Goal: Information Seeking & Learning: Learn about a topic

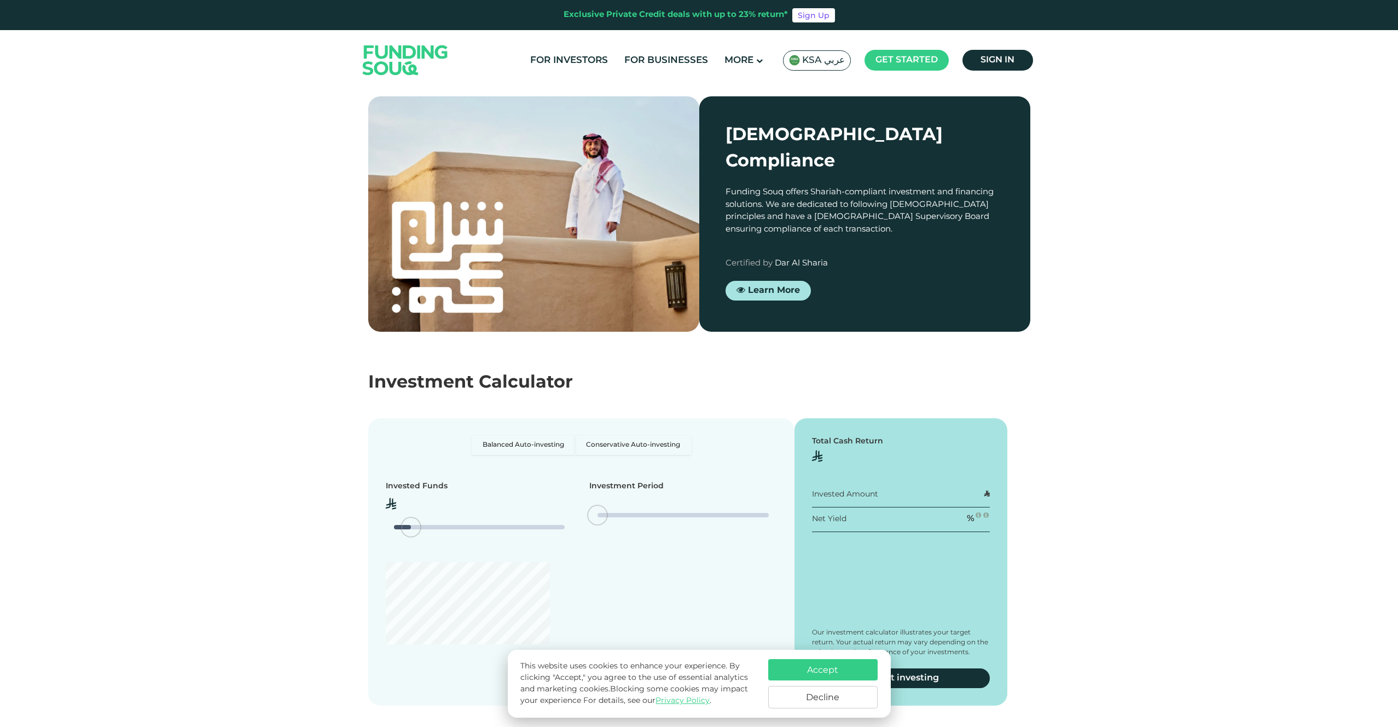
type tc-range-slider "4"
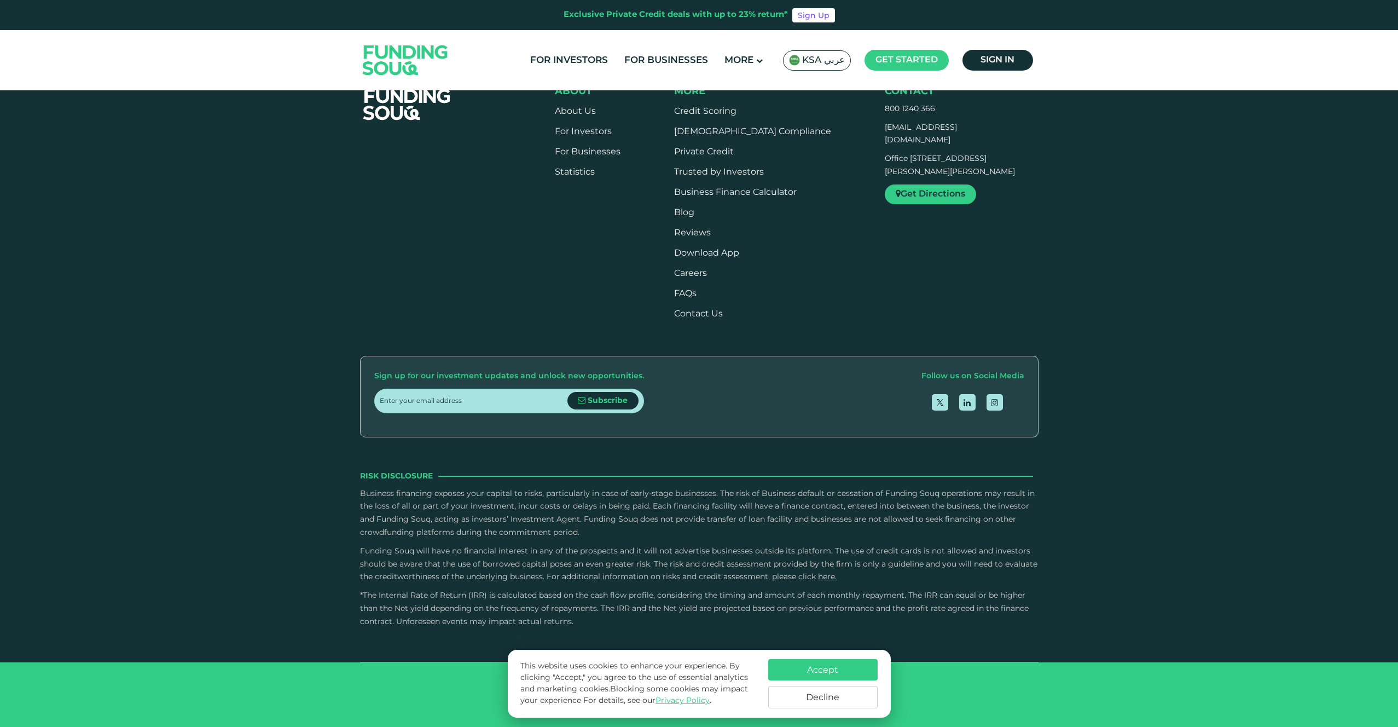
scroll to position [2941, 0]
click at [802, 665] on button "Accept" at bounding box center [822, 669] width 109 height 21
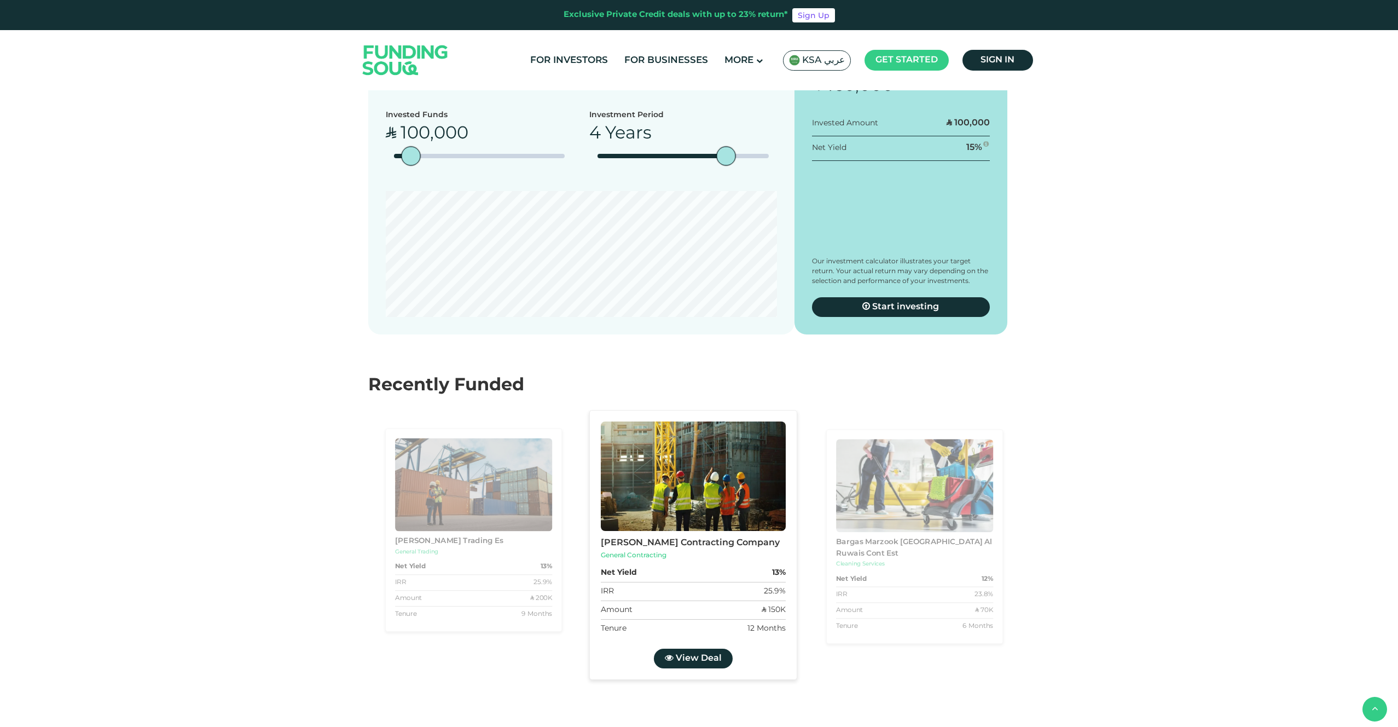
scroll to position [1850, 0]
type tc-range-slider "320000"
drag, startPoint x: 413, startPoint y: 284, endPoint x: 449, endPoint y: 286, distance: 36.2
click at [448, 164] on div "amount slider" at bounding box center [446, 154] width 19 height 19
type tc-range-slider "5"
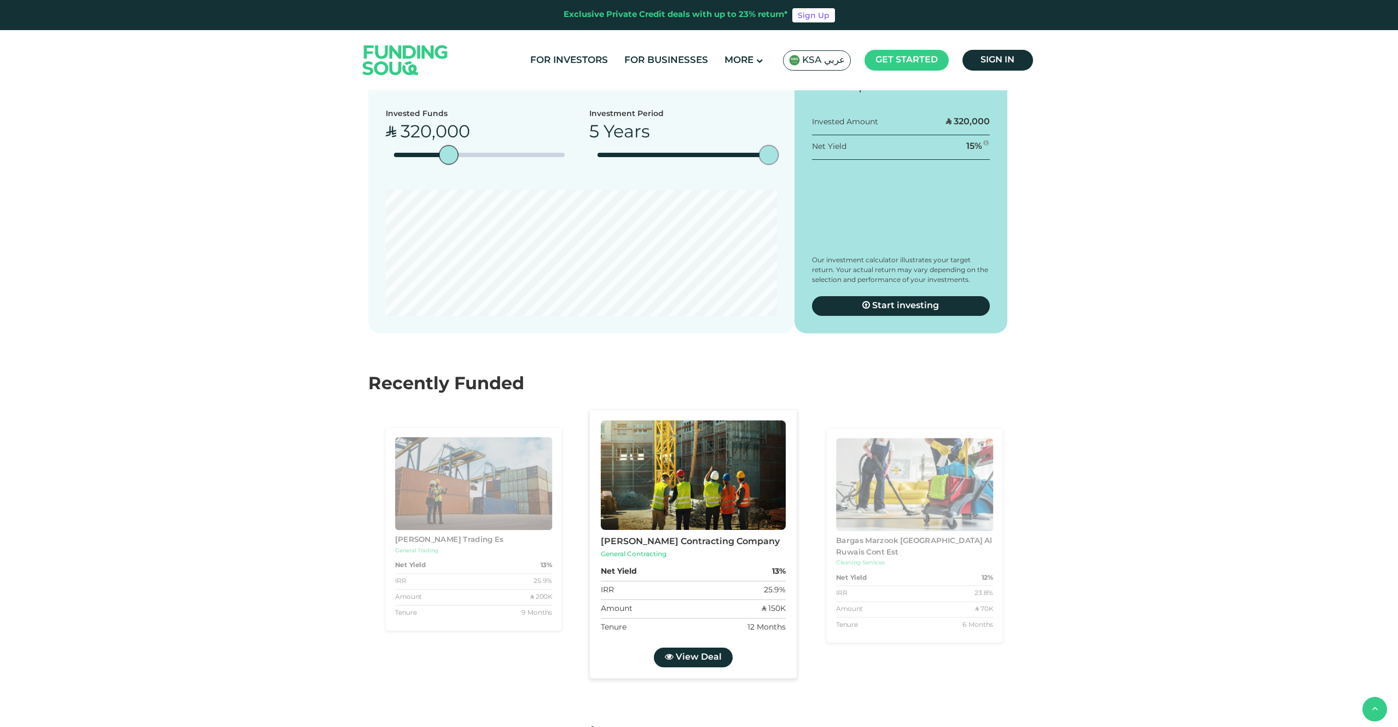
drag, startPoint x: 778, startPoint y: 294, endPoint x: 788, endPoint y: 295, distance: 10.4
click at [790, 295] on div "Balanced Auto-investing Conservative Auto-investing Invested Funds ʢ 320,000 5 …" at bounding box center [581, 189] width 426 height 287
drag, startPoint x: 453, startPoint y: 291, endPoint x: 505, endPoint y: 292, distance: 52.0
click at [505, 164] on div "amount slider" at bounding box center [504, 154] width 19 height 19
drag, startPoint x: 560, startPoint y: 292, endPoint x: 476, endPoint y: 290, distance: 84.8
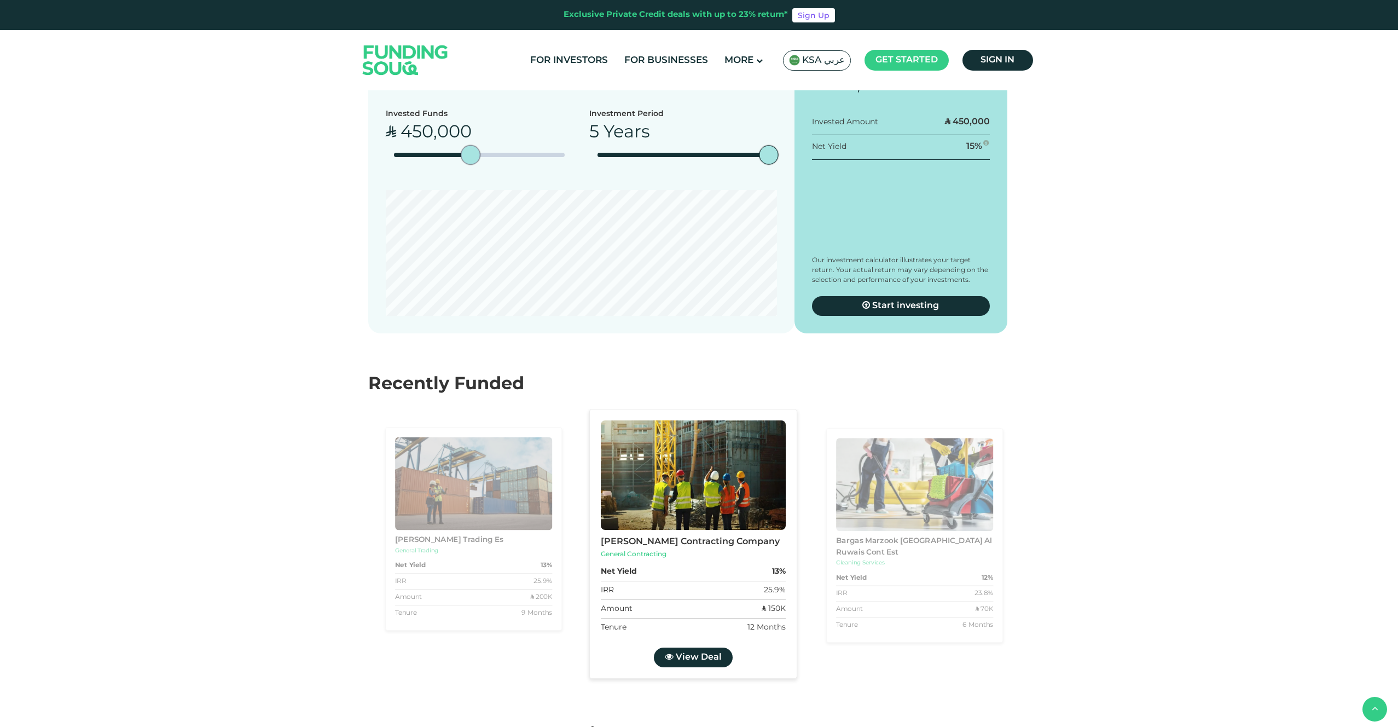
click at [476, 164] on div "amount slider" at bounding box center [470, 154] width 19 height 19
type tc-range-slider "1000000"
click at [276, 333] on section "Balanced Auto-investing Conservative Auto-investing Invested Funds ʢ 1,000,000 …" at bounding box center [699, 178] width 1398 height 309
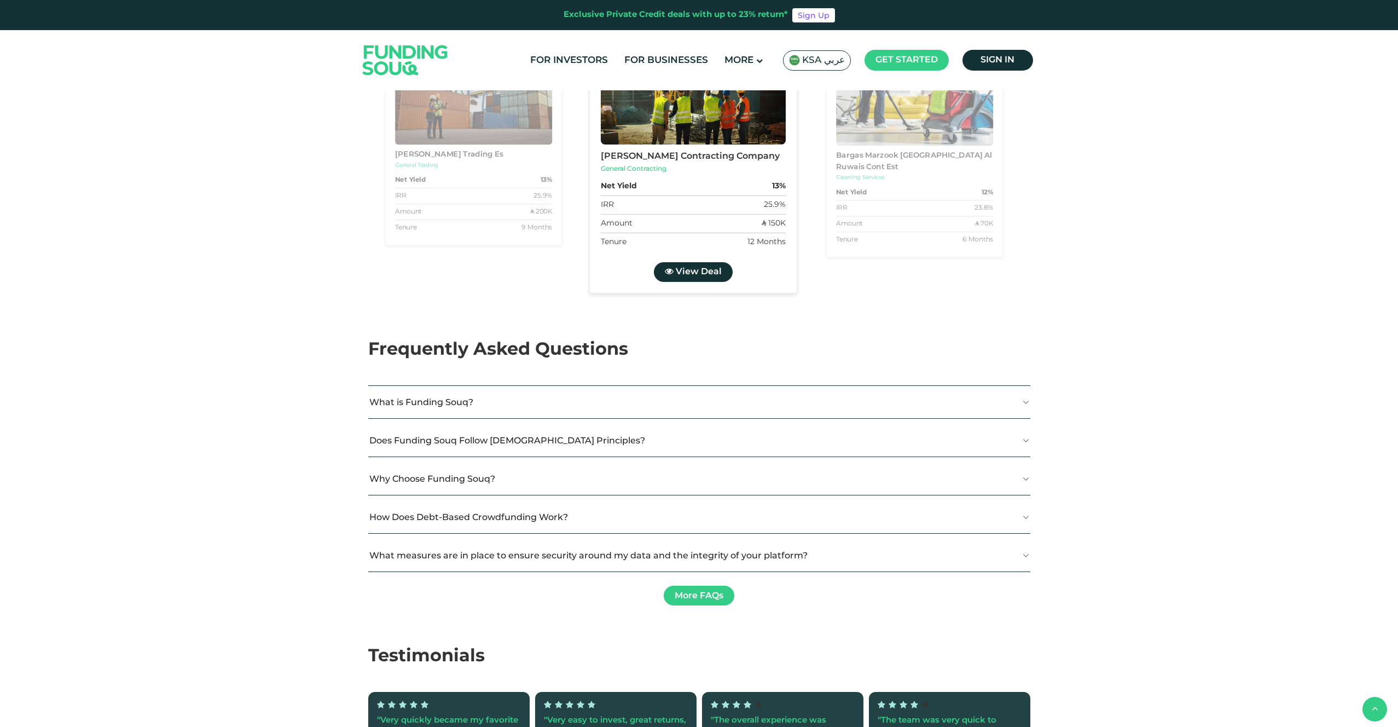
scroll to position [2238, 0]
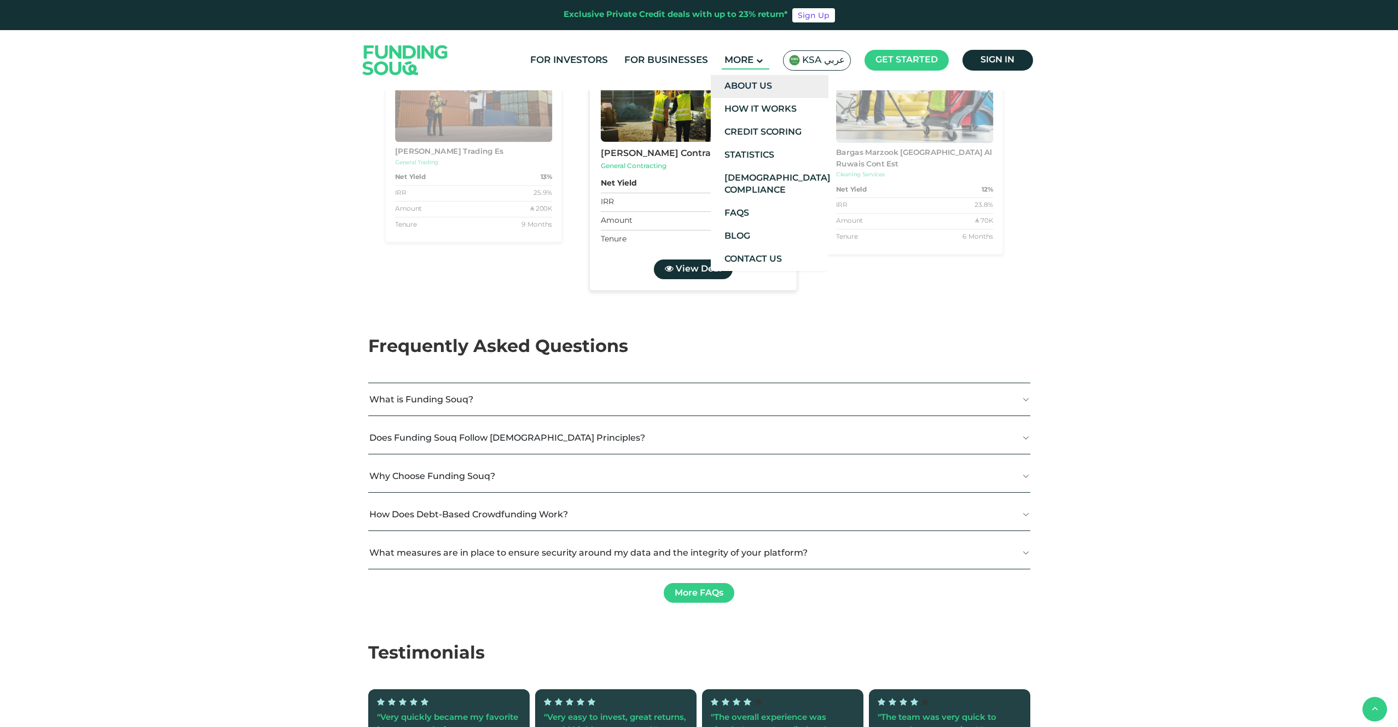
click at [757, 85] on link "About Us" at bounding box center [770, 86] width 118 height 23
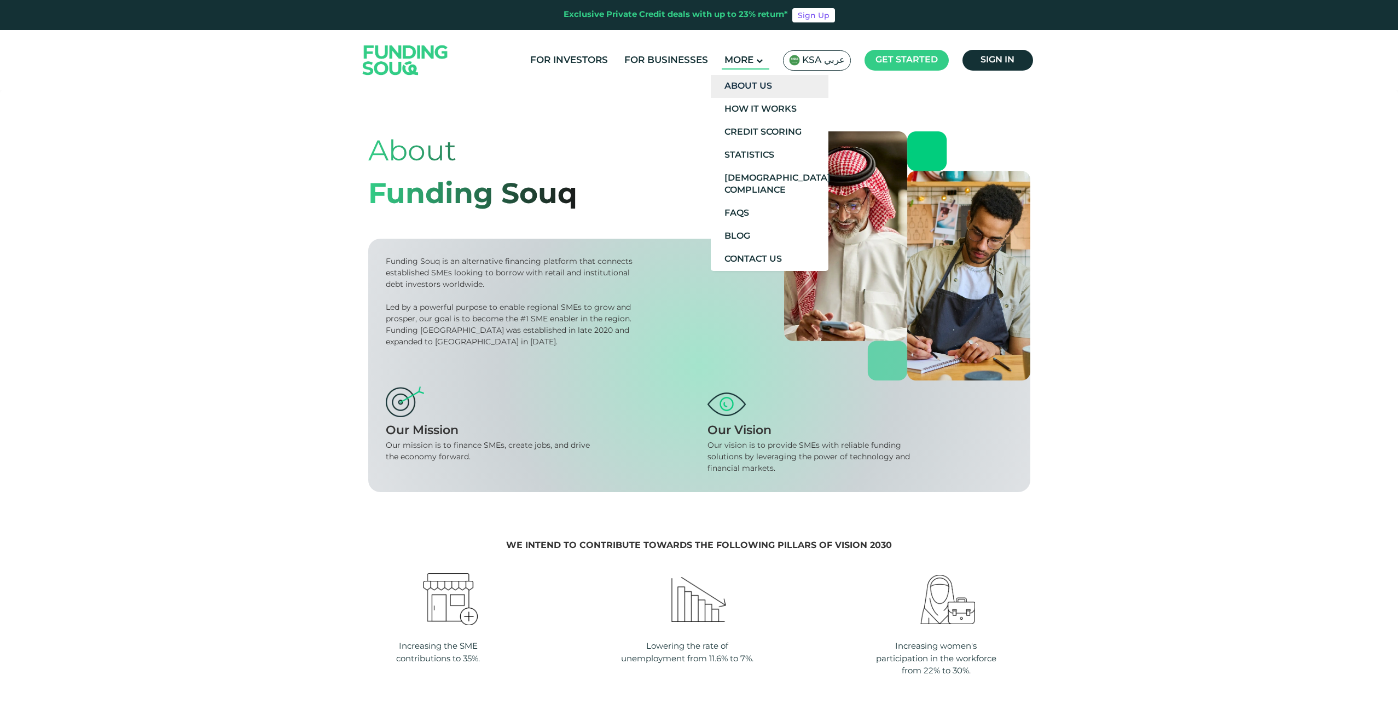
click at [748, 85] on link "About Us" at bounding box center [770, 86] width 118 height 23
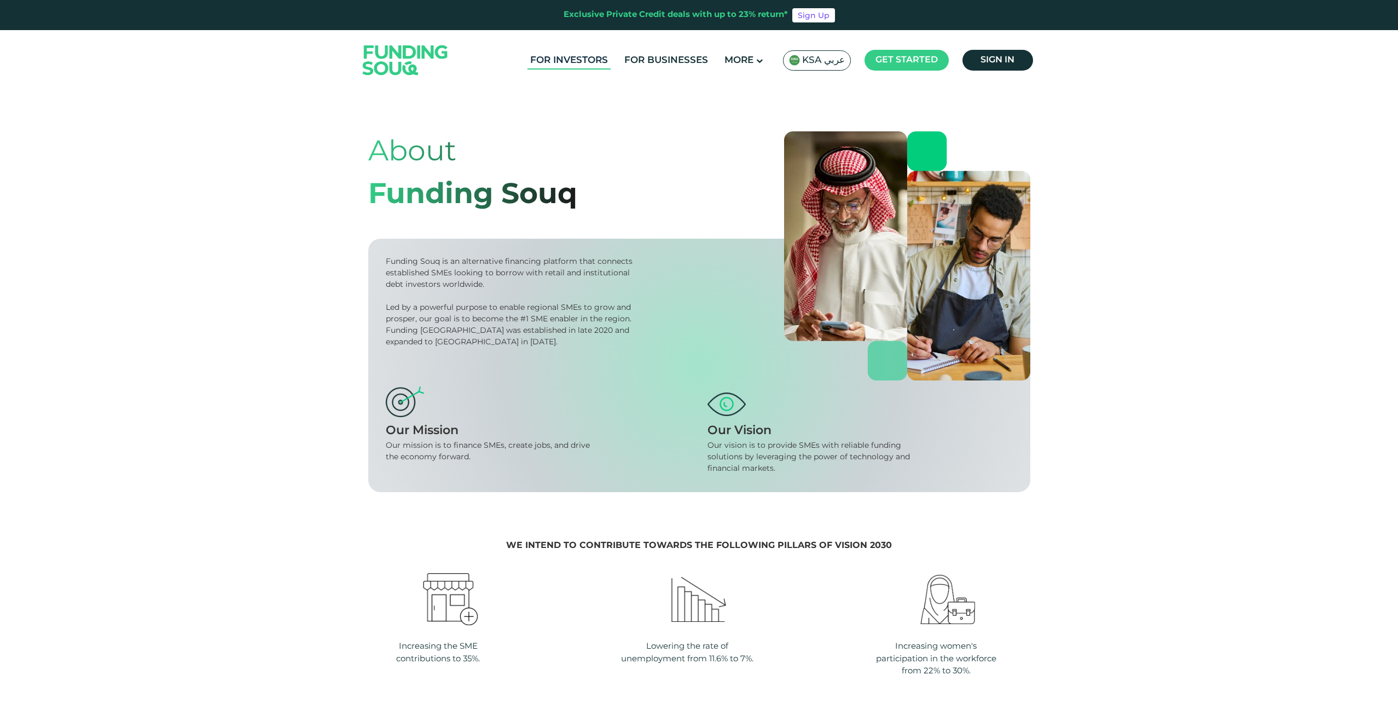
click at [581, 63] on link "For Investors" at bounding box center [569, 60] width 83 height 18
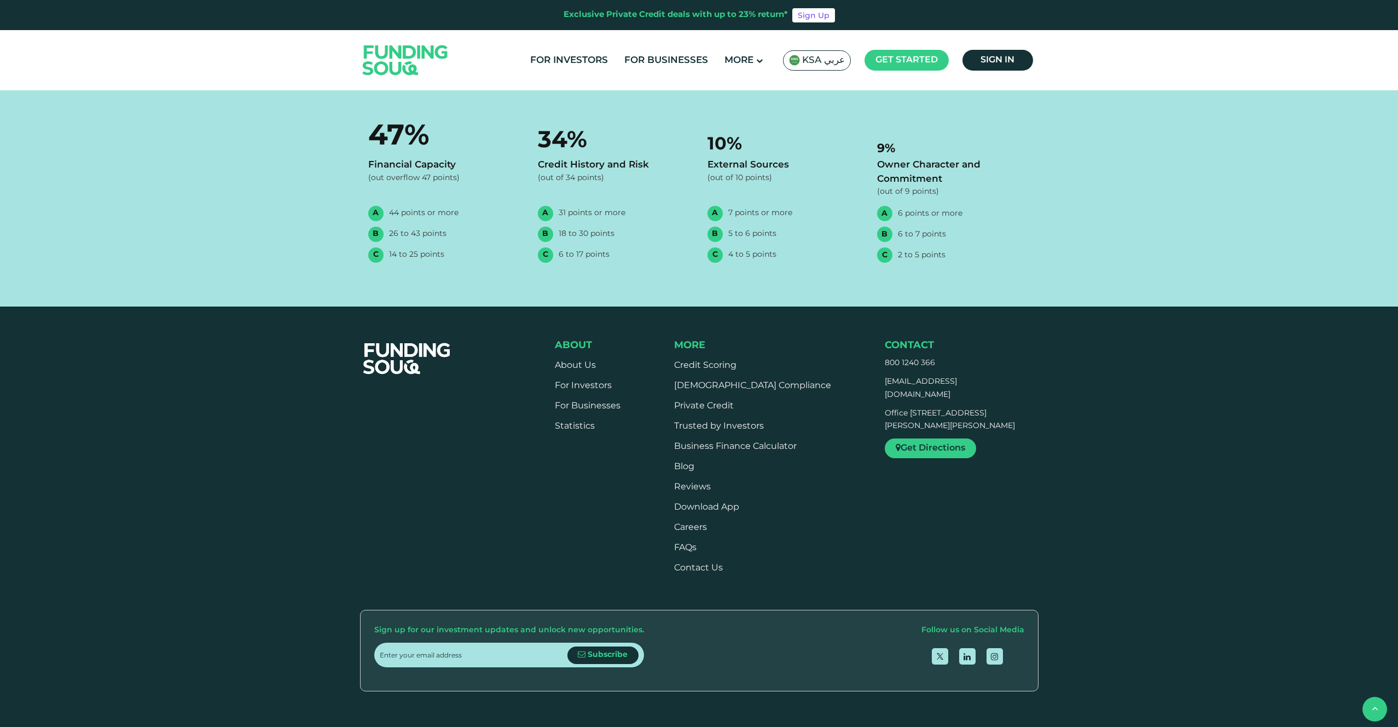
scroll to position [2390, 0]
